Goal: Submit feedback/report problem

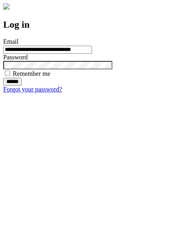
type input "**********"
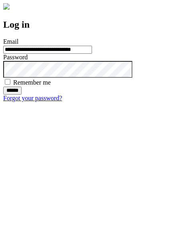
click at [22, 95] on input "******" at bounding box center [12, 91] width 18 height 8
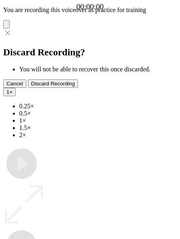
type input "**********"
